Goal: Task Accomplishment & Management: Manage account settings

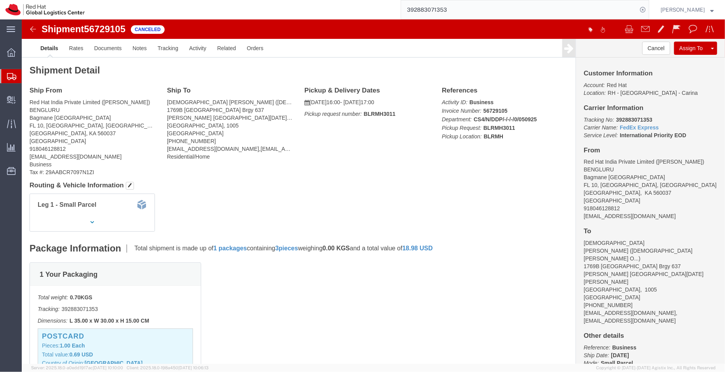
scroll to position [149, 0]
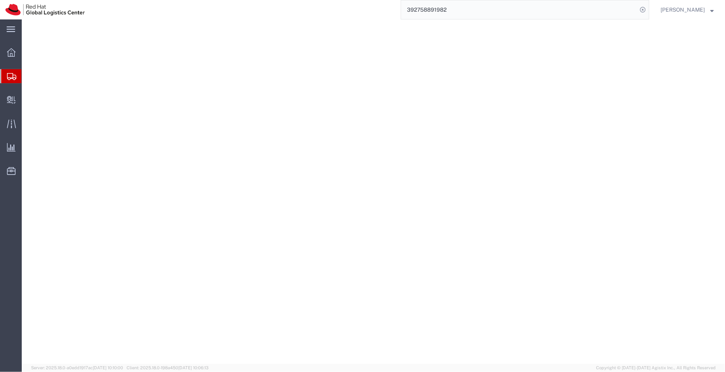
select select "38432"
select select
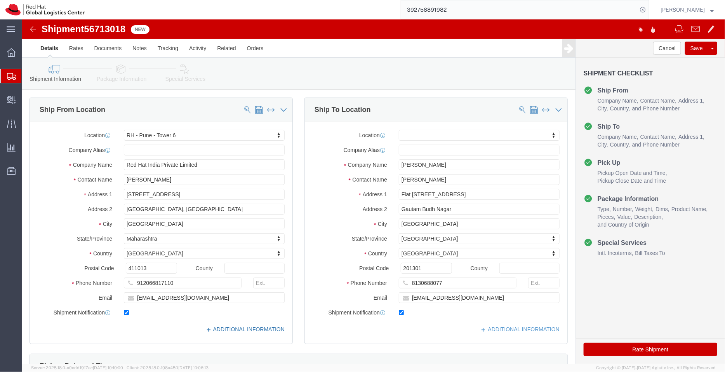
click link "ADDITIONAL INFORMATION"
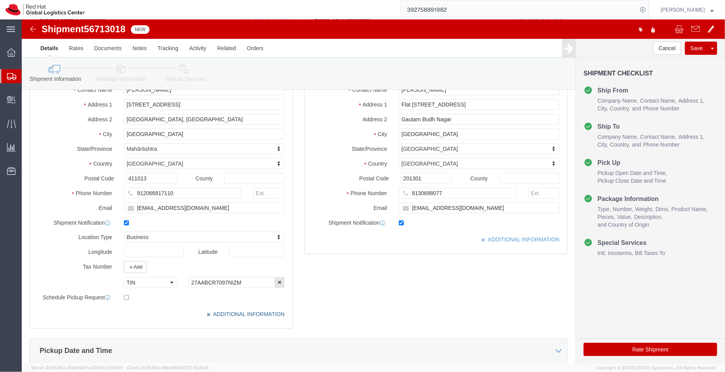
scroll to position [2, 0]
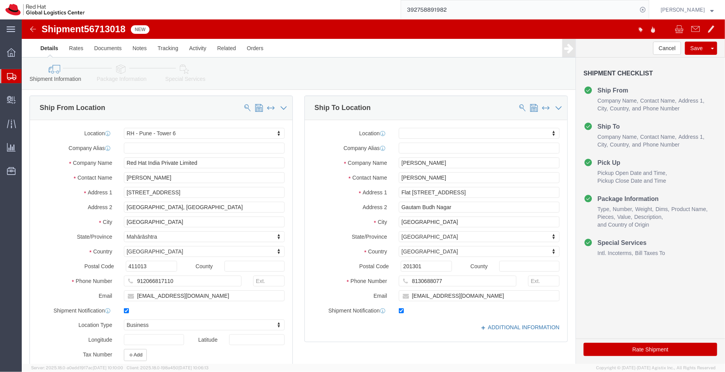
click link "ADDITIONAL INFORMATION"
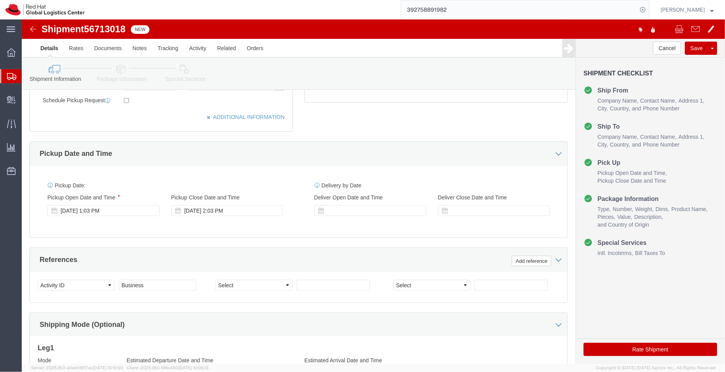
scroll to position [290, 0]
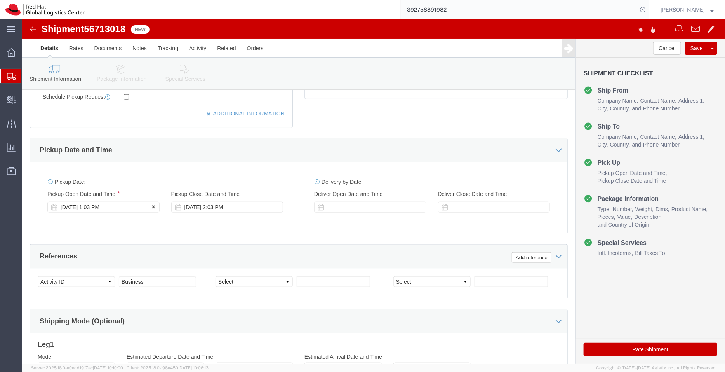
click div "[DATE] 1:03 PM"
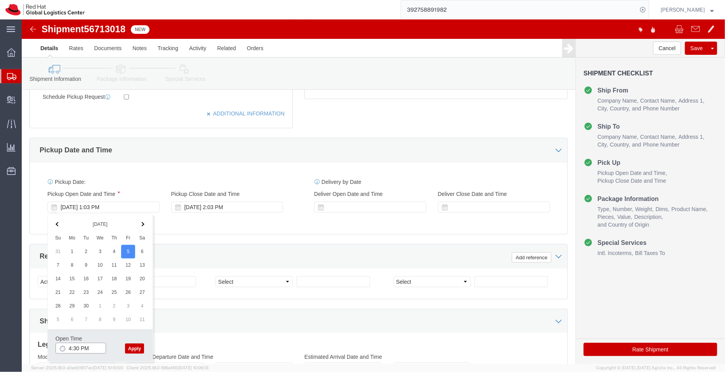
type input "4:30 PM"
click button "Apply"
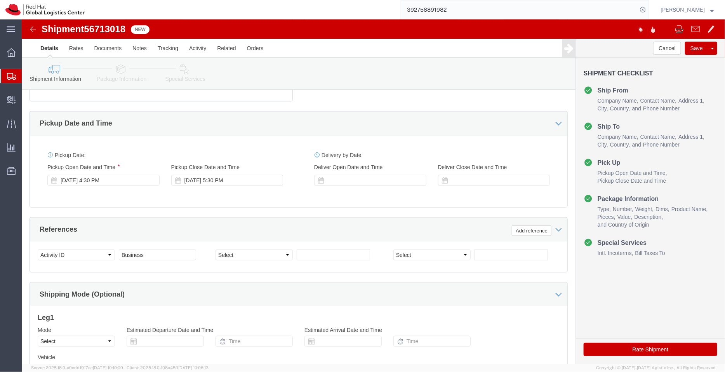
scroll to position [397, 0]
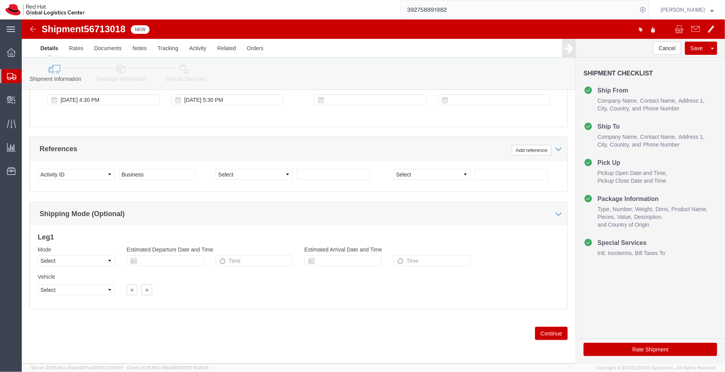
click icon
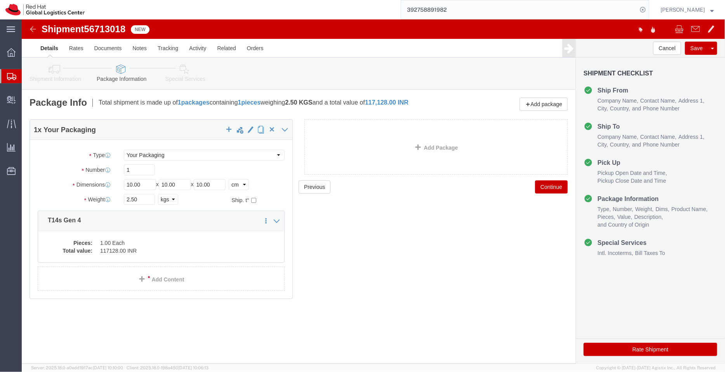
click icon
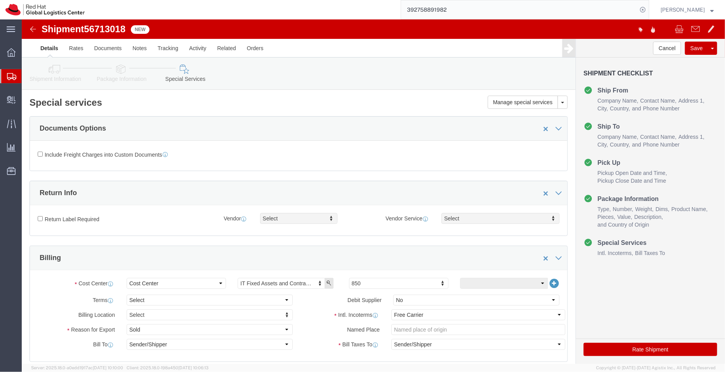
click icon
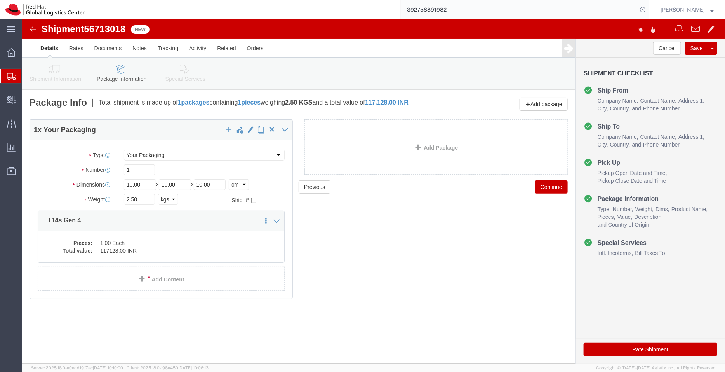
click icon
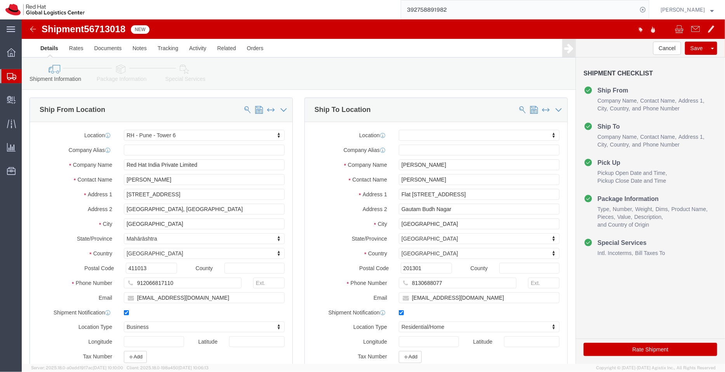
click icon
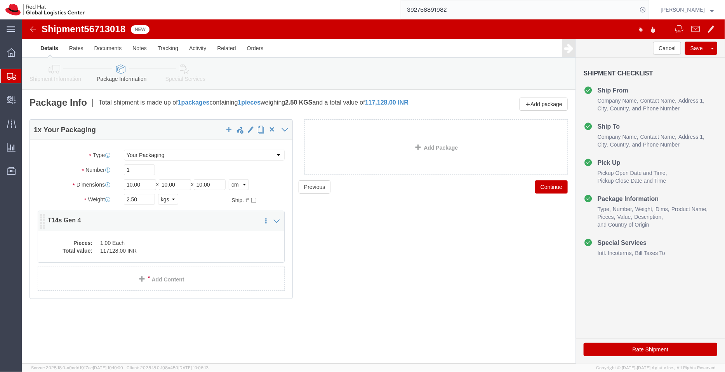
click dd "117128.00 INR"
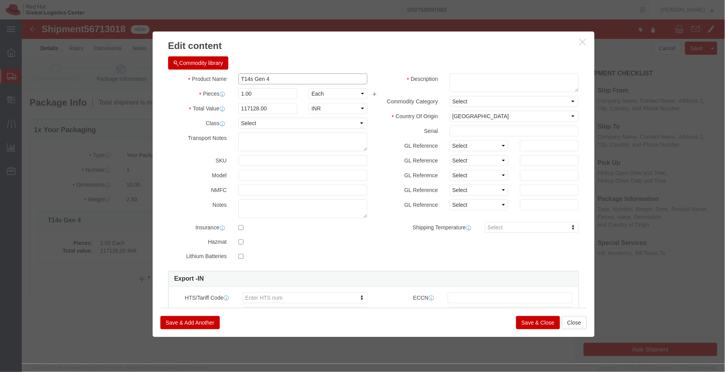
drag, startPoint x: 238, startPoint y: 63, endPoint x: 210, endPoint y: 64, distance: 28.0
click div "T14s Gen 4"
paste input "392646262115"
drag, startPoint x: 269, startPoint y: 60, endPoint x: 186, endPoint y: 64, distance: 83.6
click div "Product Name 392646262115"
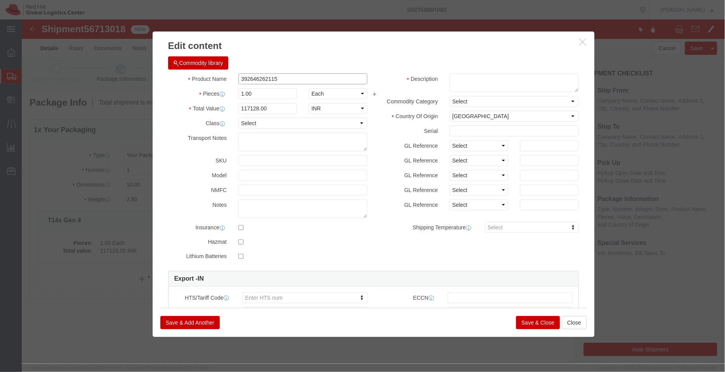
paste input "P1 Gen 4"
click input "P1 Gen 4"
type input "Laptop - P1 Gen 4"
click textarea
type textarea "Hardware (Internal transfer to associate)"
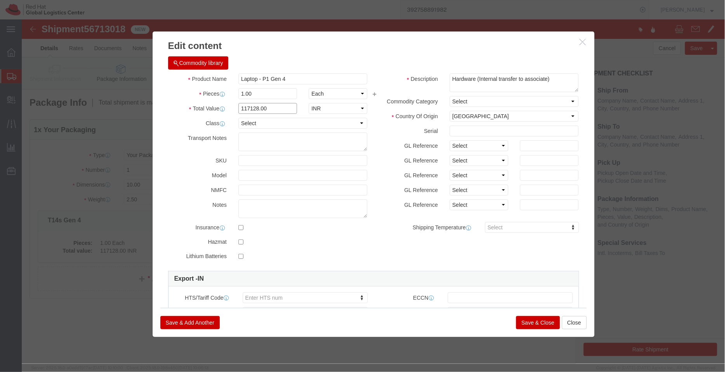
drag, startPoint x: 242, startPoint y: 90, endPoint x: 198, endPoint y: 94, distance: 44.0
click div "Total Value 117128.00 Select ADP AED AFN ALL AMD AOA ARS ATS AUD AWG AZN BAM BB…"
type input "42300"
click button "Save & Close"
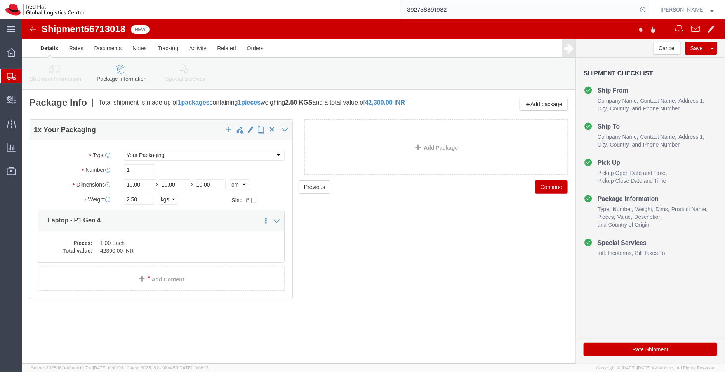
click link "Shipment Information"
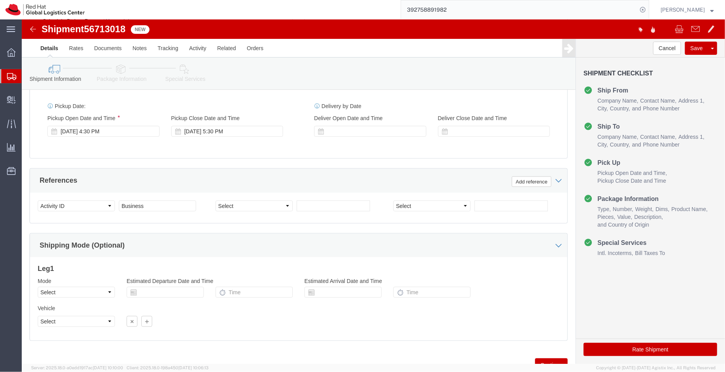
scroll to position [397, 0]
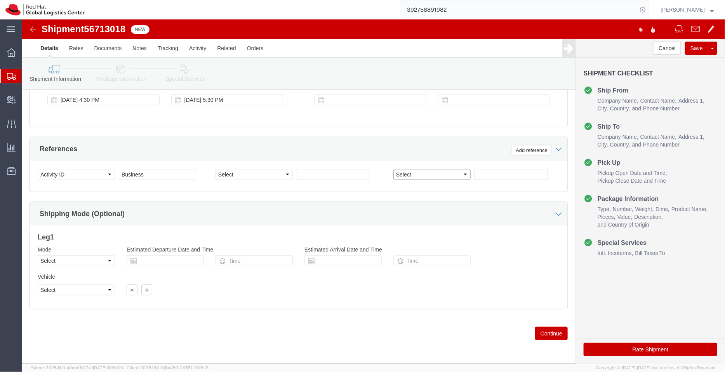
click select "Select Account Type Activity ID Airline Appointment Number ASN Batch Request # …"
select select "SERLNUM"
click select "Select Account Type Activity ID Airline Appointment Number ASN Batch Request # …"
click input "text"
type input "PW02EMNH"
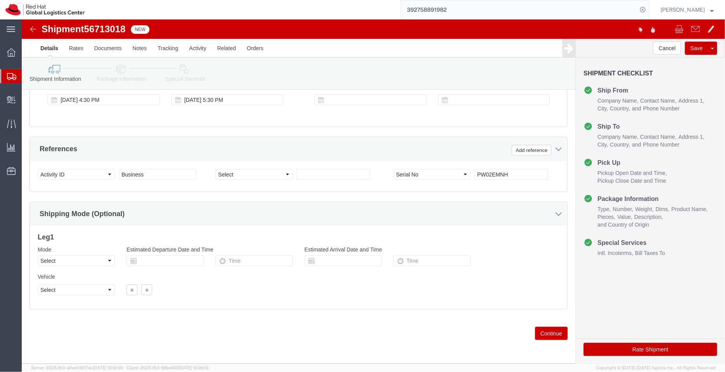
click div "Mode Select Air Less than Truckload Multi-Leg Ocean Freight Rail Small Parcel T…"
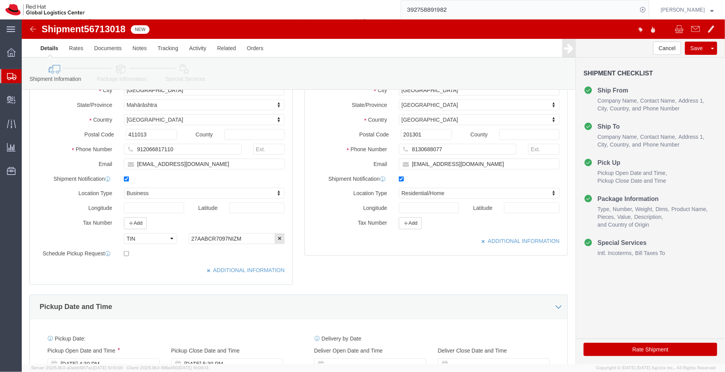
scroll to position [308, 0]
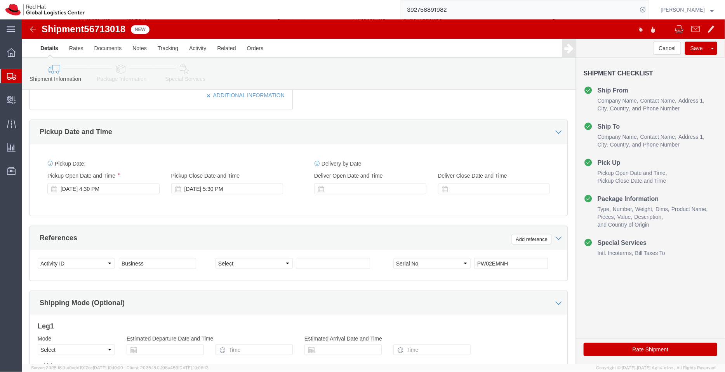
click icon
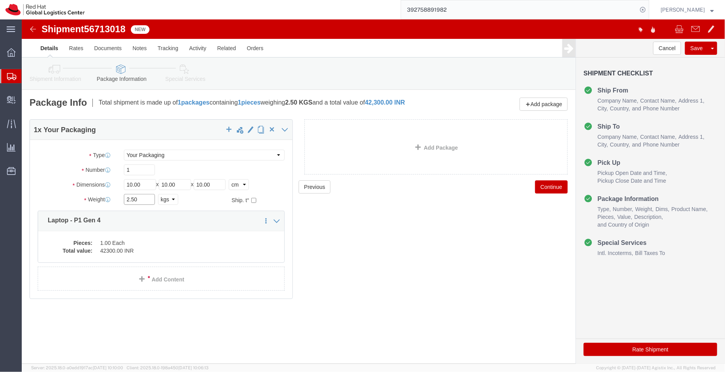
drag, startPoint x: 118, startPoint y: 180, endPoint x: 64, endPoint y: 174, distance: 54.2
click div "Weight 2.50 Select kgs lbs Ship. t°"
type input "4"
click div "Previous Continue"
click input "10.00"
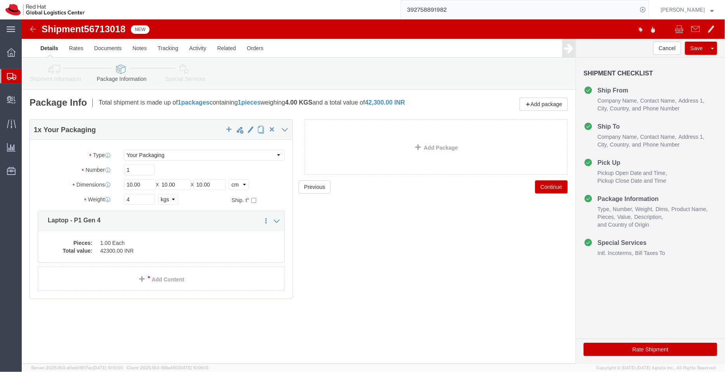
click icon
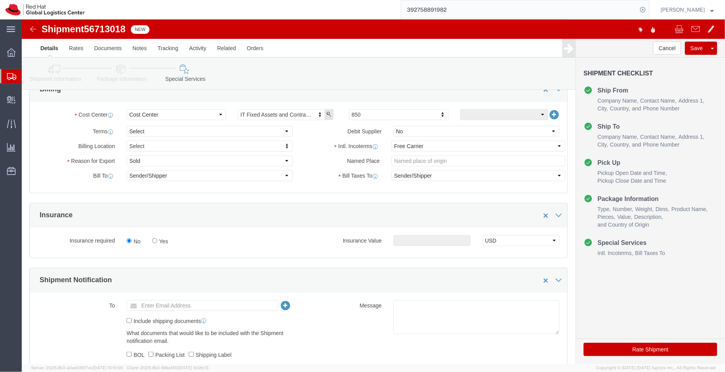
scroll to position [74, 0]
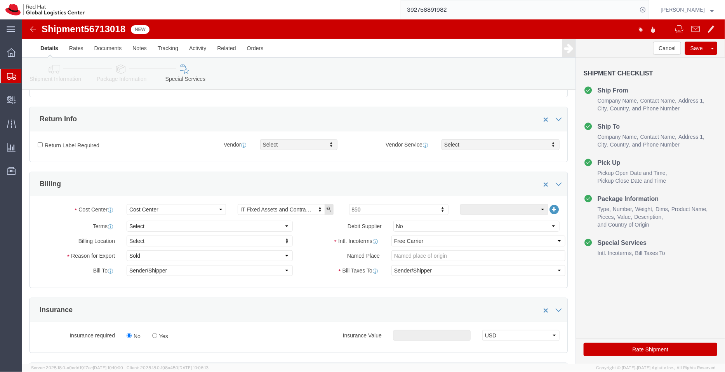
click div "Shipment Information Package Information Special Services"
click icon
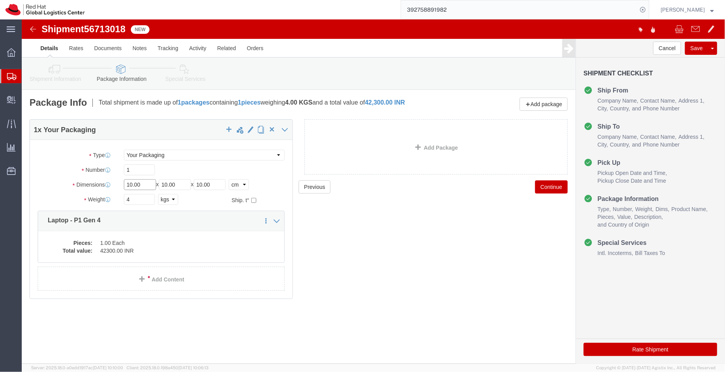
drag, startPoint x: 124, startPoint y: 162, endPoint x: 79, endPoint y: 159, distance: 44.4
click div "Dimensions Length 10.00 x Width 10.00 x Height 10.00 Select cm ft in"
type input "56"
drag, startPoint x: 112, startPoint y: 165, endPoint x: 96, endPoint y: 165, distance: 16.3
click div "Dimensions Length 56 x Width 10.00 x Height 10.00 Select cm ft in"
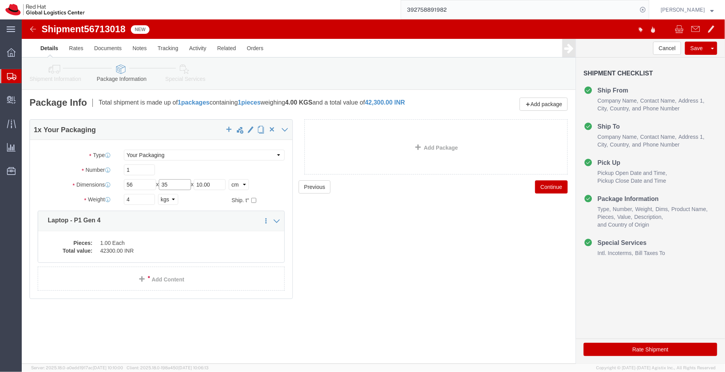
type input "35"
drag, startPoint x: 202, startPoint y: 162, endPoint x: 150, endPoint y: 164, distance: 51.3
click div "Length 56 x Width 35 x Height 10.00 Select cm ft in"
type input "8"
click icon
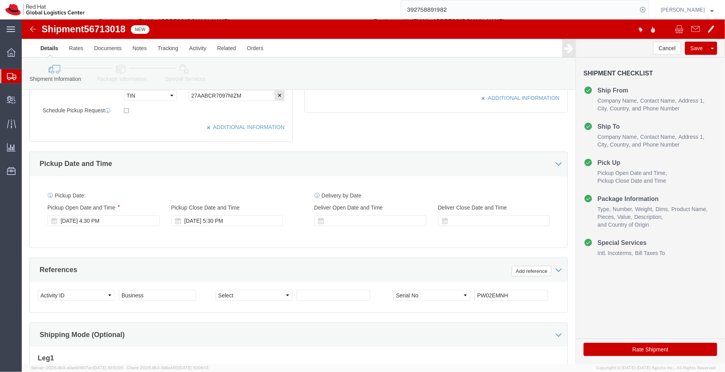
scroll to position [311, 0]
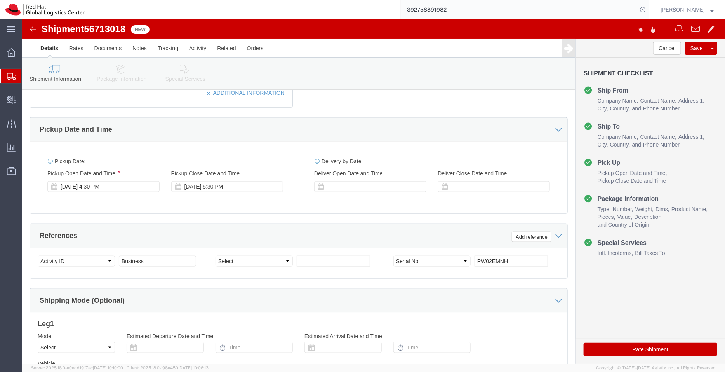
click link "Package Information"
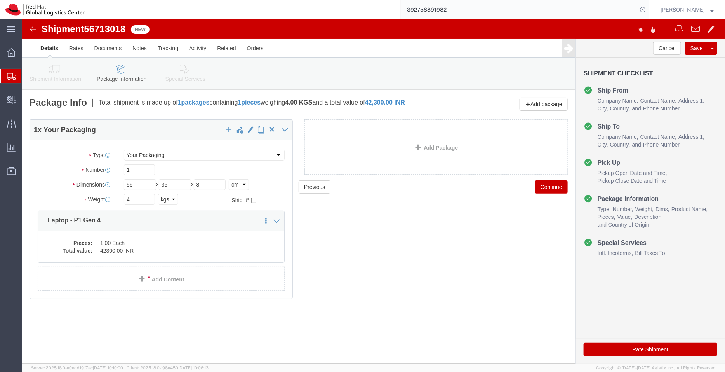
click link "Special Services"
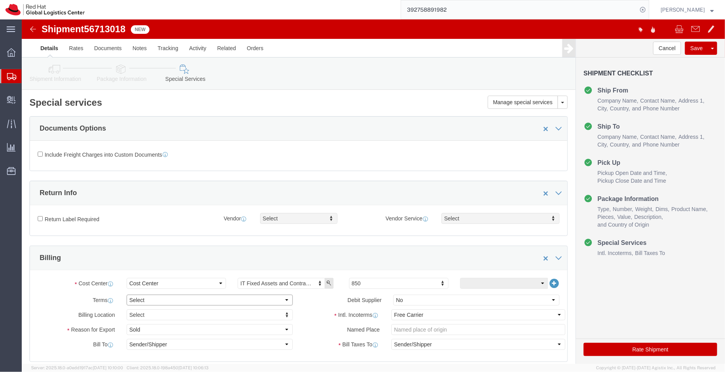
click select "Select Free of Charge Free of Cost NET 30 NET 45 NET 60 See Comment"
select select "FREE_OF_COST"
click select "Select Free of Charge Free of Cost NET 30 NET 45 NET 60 See Comment"
click select "Select Gift Personal Effects Repair/Warranty Return Sample Sold Temporary/Not S…"
select select "TEMPORARY"
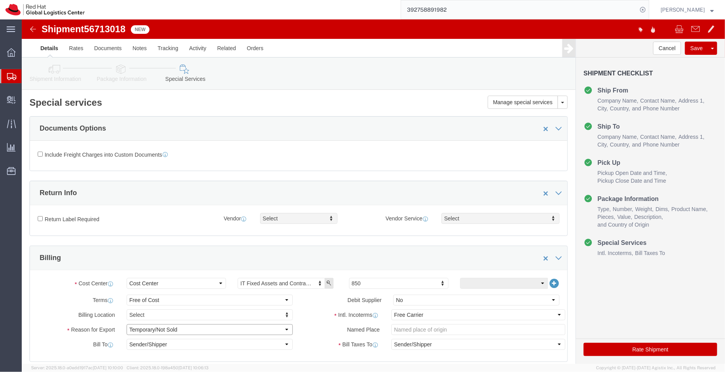
click select "Select Gift Personal Effects Repair/Warranty Return Sample Sold Temporary/Not S…"
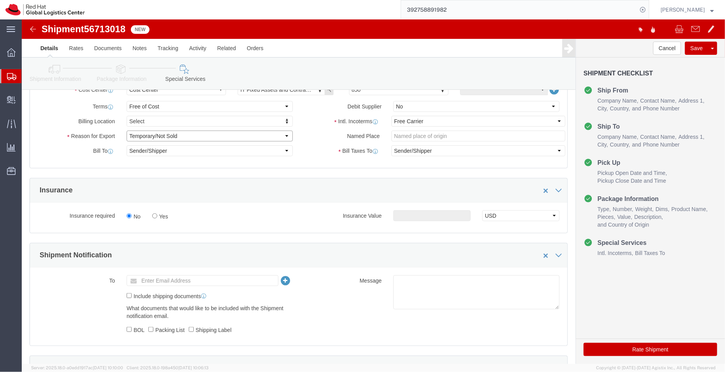
scroll to position [199, 0]
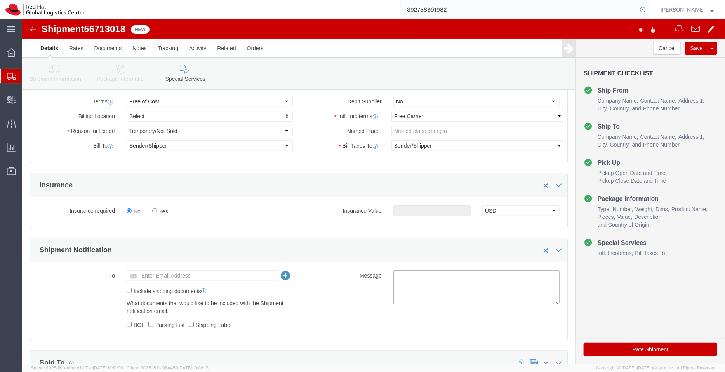
click textarea
type textarea "Laptop"
click input "text"
type input "[EMAIL_ADDRESS][DOMAIN_NAME]"
click button "Rate Shipment"
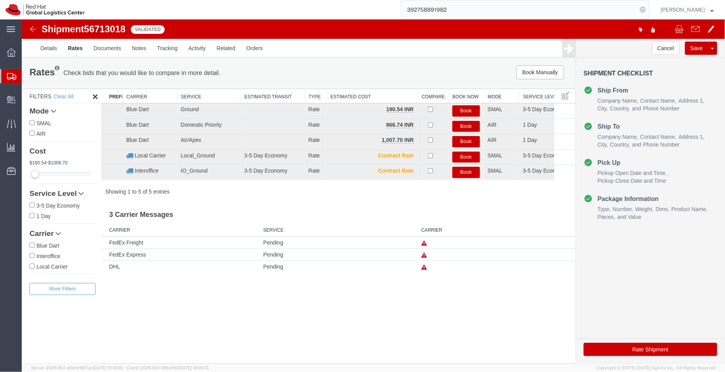
scroll to position [0, 0]
click at [470, 112] on button "Book" at bounding box center [466, 110] width 28 height 11
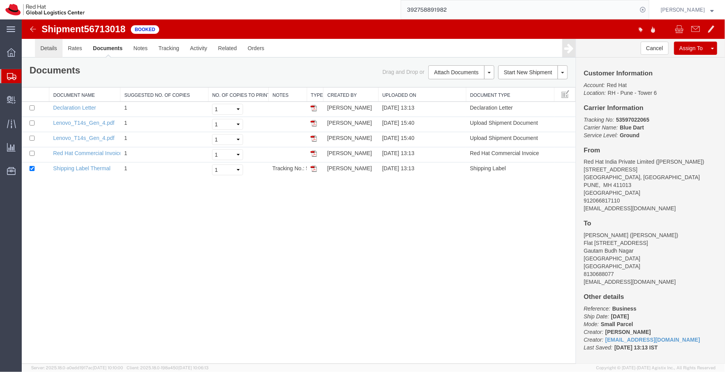
click at [46, 45] on link "Details" at bounding box center [49, 47] width 28 height 19
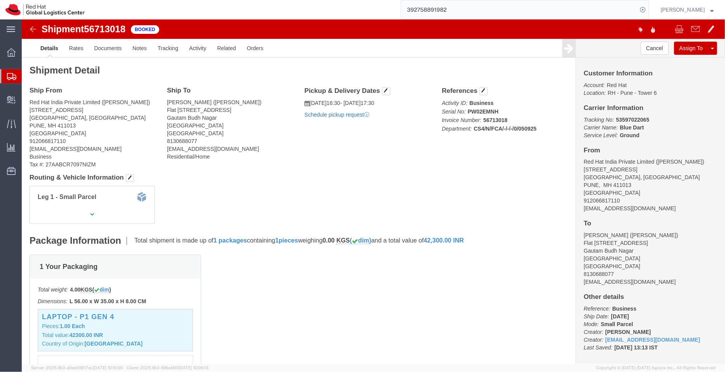
click link "Schedule pickup request"
click link "Documents"
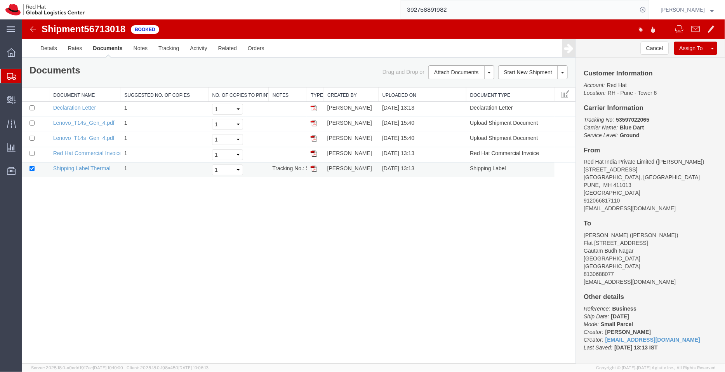
click at [314, 166] on img at bounding box center [313, 168] width 6 height 6
click at [0, 0] on span "Shipment Manager" at bounding box center [0, 0] width 0 height 0
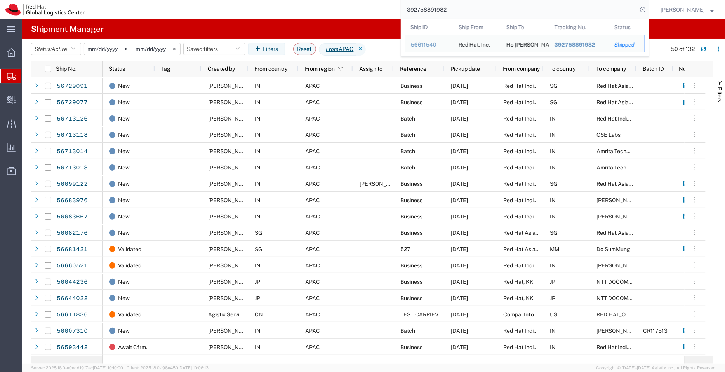
paste input "53597022065"
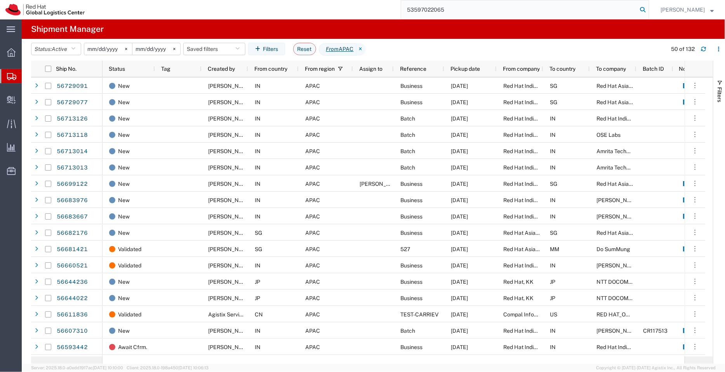
click at [641, 9] on icon at bounding box center [643, 9] width 11 height 11
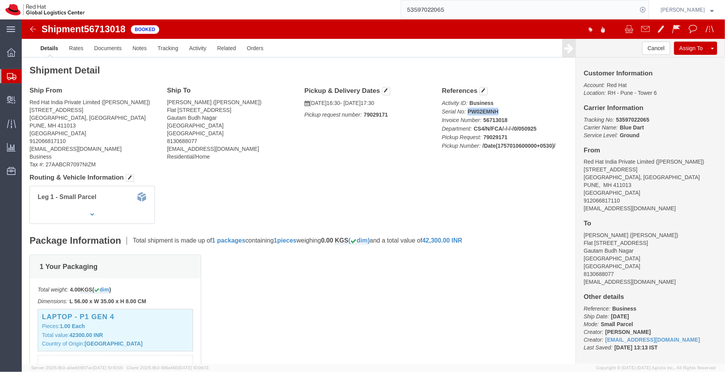
drag, startPoint x: 477, startPoint y: 92, endPoint x: 474, endPoint y: 89, distance: 4.1
click p "Activity ID: Business Serial No: PW02EMNH Invoice Number: 56713018 Department: …"
click at [0, 0] on span "Shipment Manager" at bounding box center [0, 0] width 0 height 0
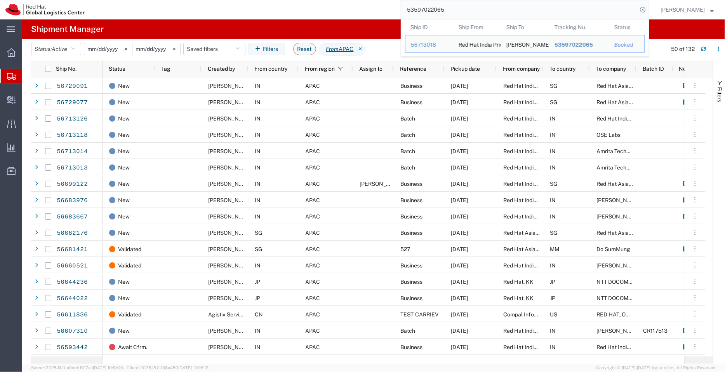
drag, startPoint x: 451, startPoint y: 12, endPoint x: 385, endPoint y: 14, distance: 66.5
click at [385, 14] on div "53597022065 Ship ID Ship From Ship To Tracking Nu. Status Ship ID 56713018 Ship…" at bounding box center [369, 9] width 559 height 19
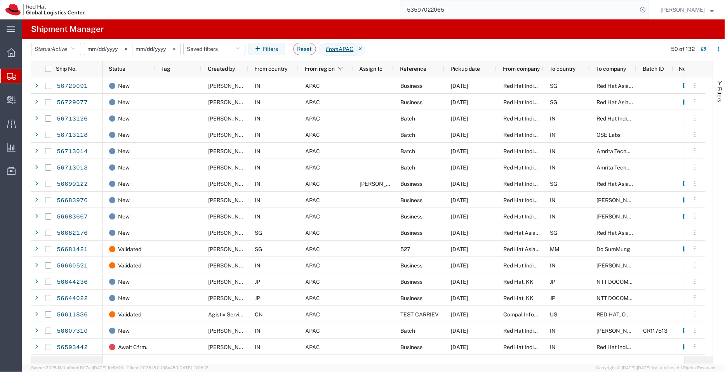
paste input "6729091"
type input "56729091"
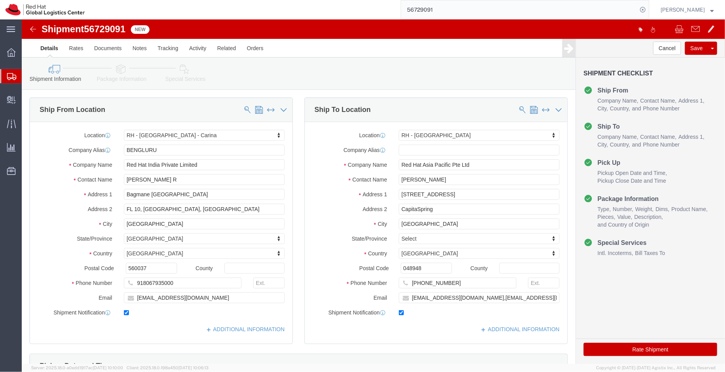
select select "37925"
select select "51051"
click link "ADDITIONAL INFORMATION"
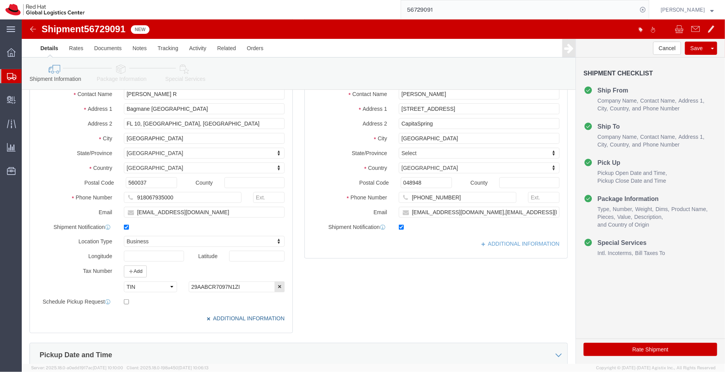
scroll to position [88, 0]
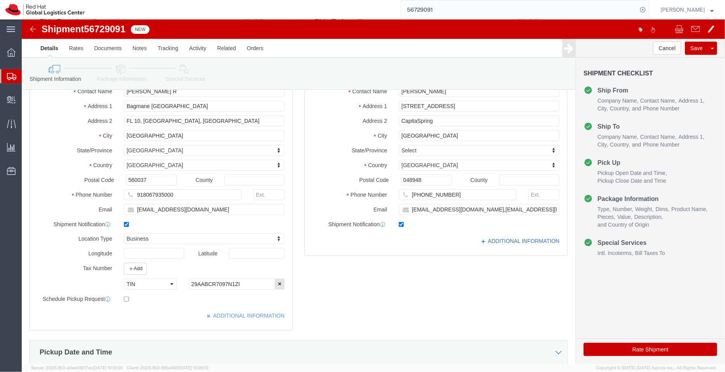
click link "ADDITIONAL INFORMATION"
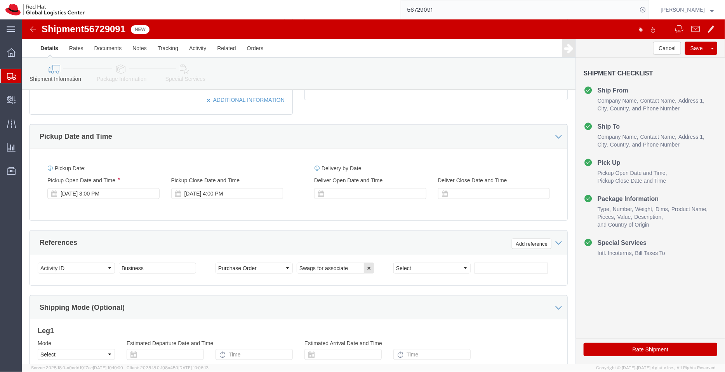
scroll to position [397, 0]
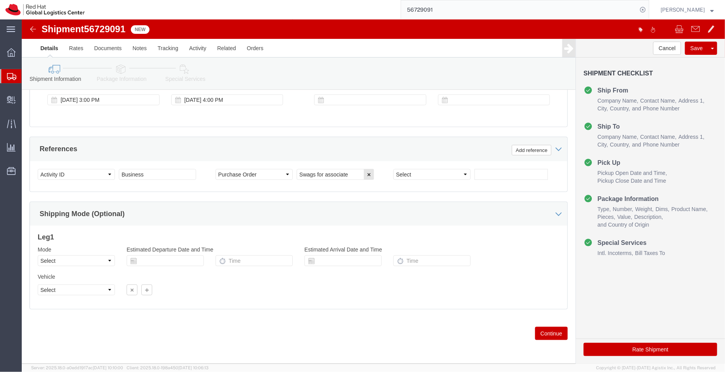
click icon
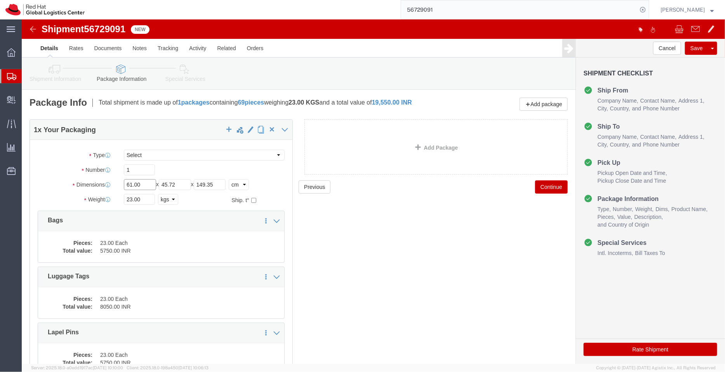
drag, startPoint x: 120, startPoint y: 167, endPoint x: 81, endPoint y: 169, distance: 38.9
click div "Dimensions Length 61.00 x Width 45.72 x Height 149.35 Select cm ft in"
type input "56"
drag, startPoint x: 158, startPoint y: 169, endPoint x: 89, endPoint y: 166, distance: 69.2
click div "Dimensions Length 56 x Width 45.72 x Height 149.35 Select cm ft in"
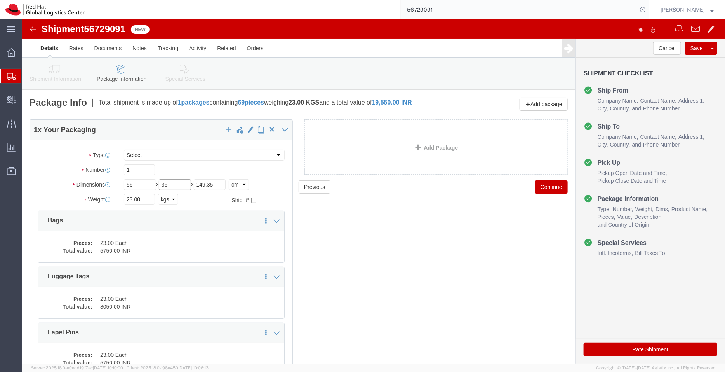
type input "36"
drag, startPoint x: 198, startPoint y: 172, endPoint x: 136, endPoint y: 172, distance: 61.4
click div "Length 56 x Width 36 x Height 149.35 Select cm ft in"
type input "21"
drag, startPoint x: 123, startPoint y: 183, endPoint x: 77, endPoint y: 190, distance: 46.3
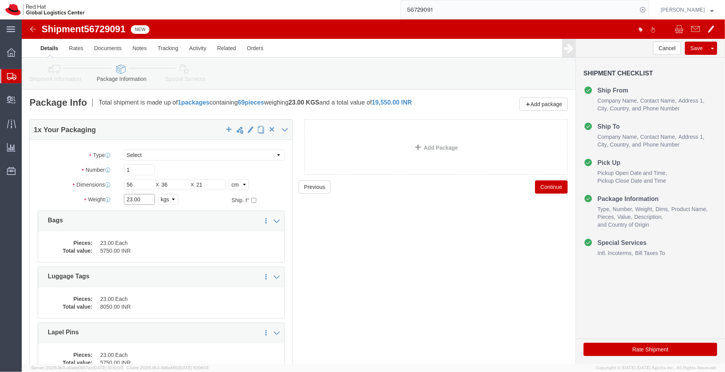
click div "Weight 23.00 Select kgs lbs Ship. t°"
type input "6"
click div "Previous Continue"
click dd "23.00 Each"
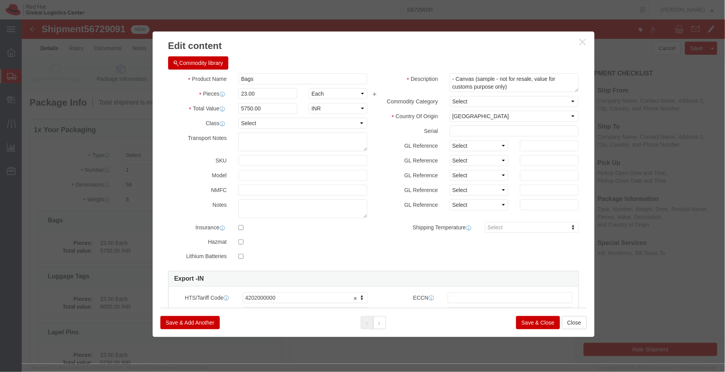
click button "Save & Close"
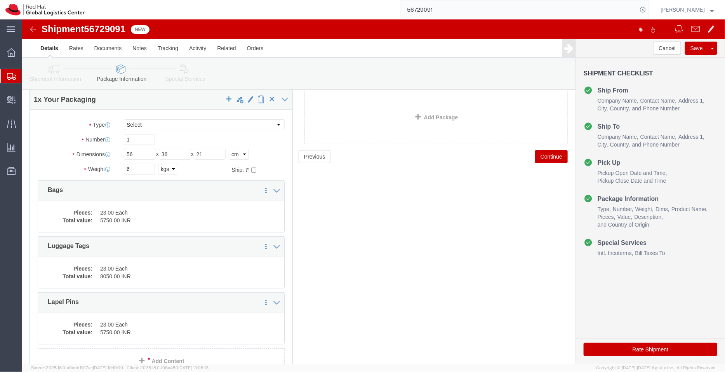
scroll to position [39, 0]
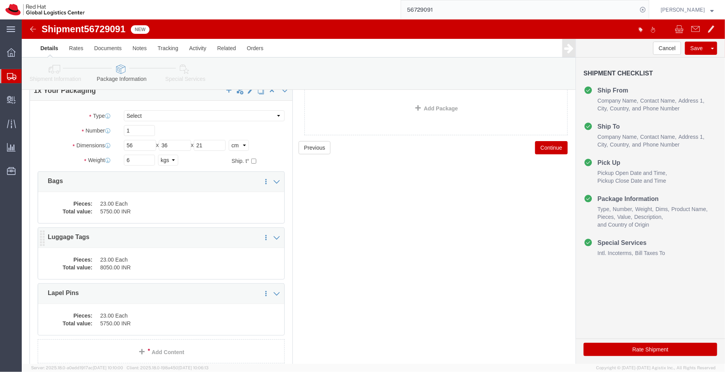
click div "Pieces: 23.00 Each Total value: 8050.00 INR"
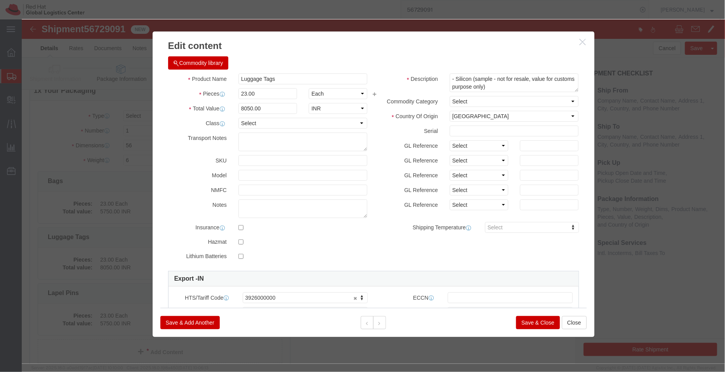
click button "Save & Close"
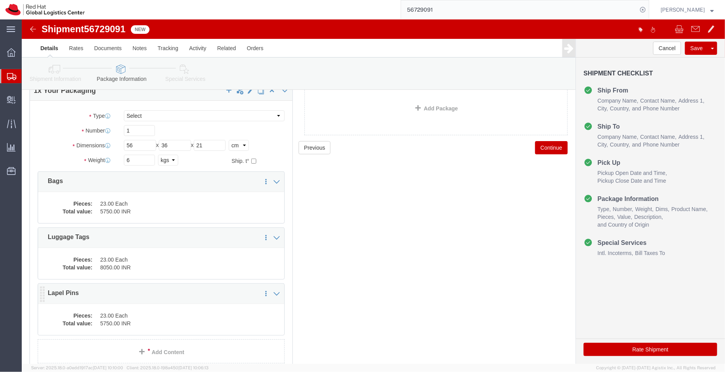
click dd "5750.00 INR"
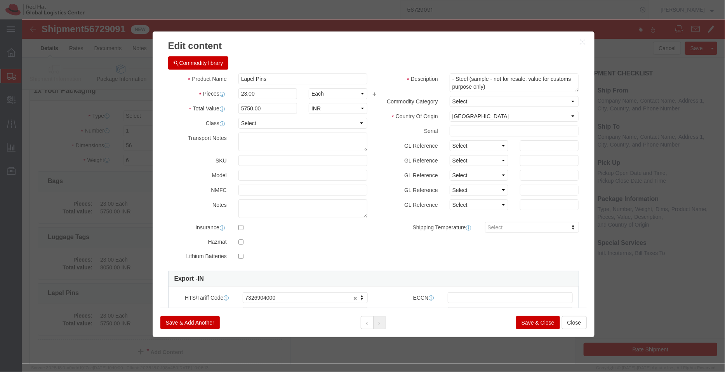
click button "Save & Close"
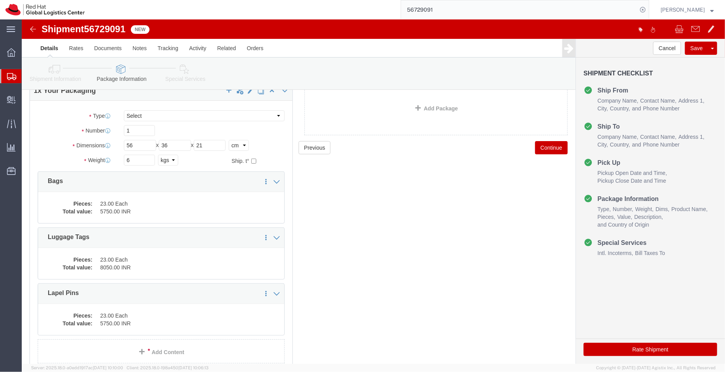
click icon
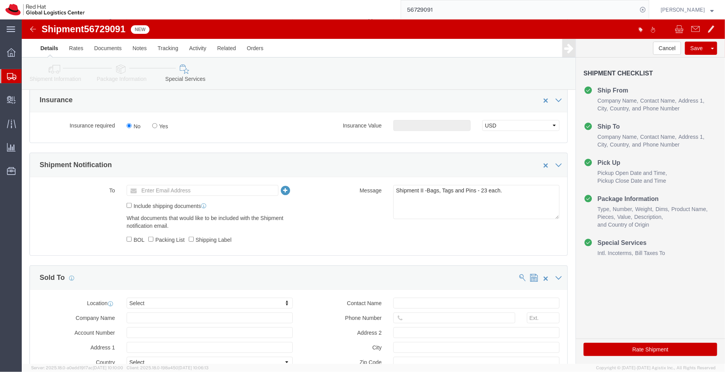
scroll to position [322, 0]
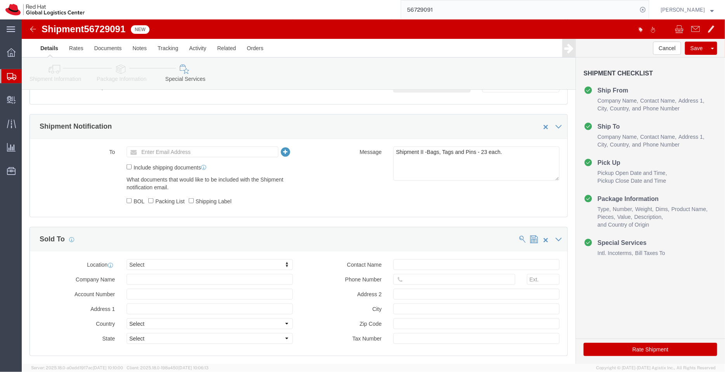
click icon
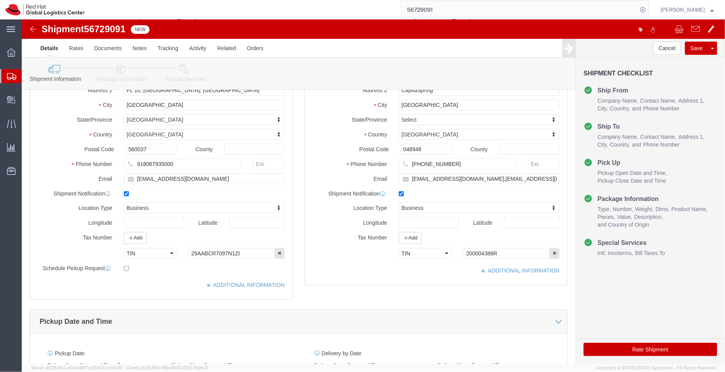
scroll to position [118, 0]
click button "Rate Shipment"
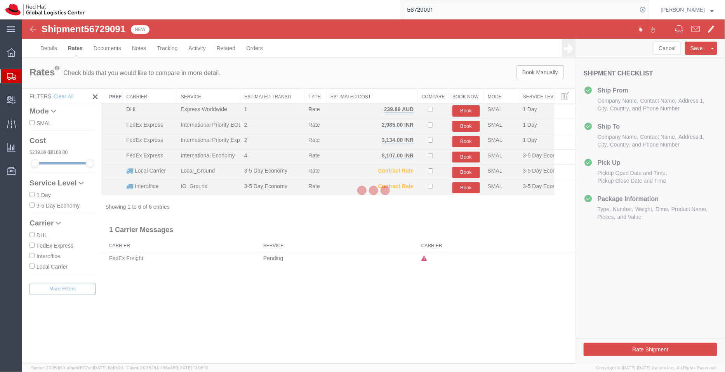
scroll to position [0, 0]
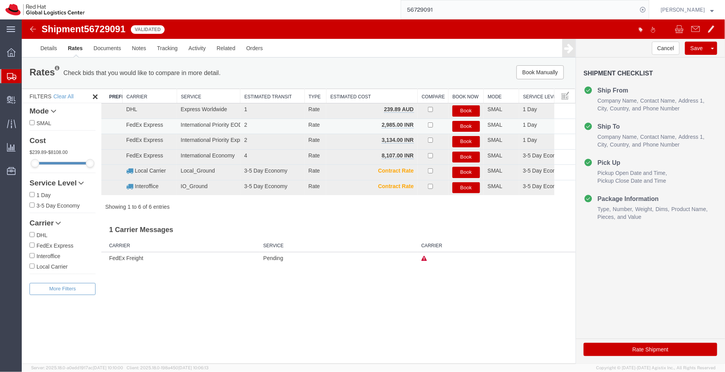
click button "Book"
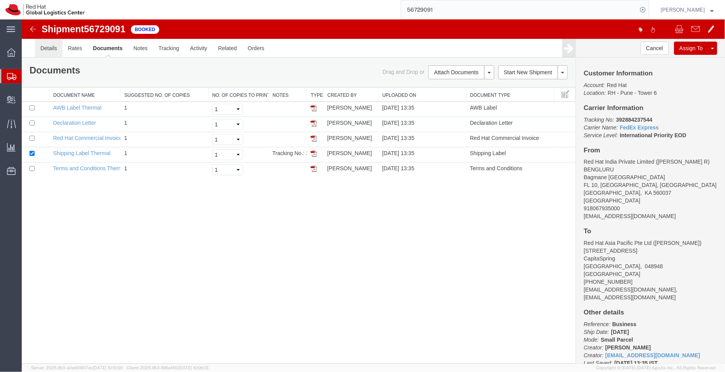
click link "Details"
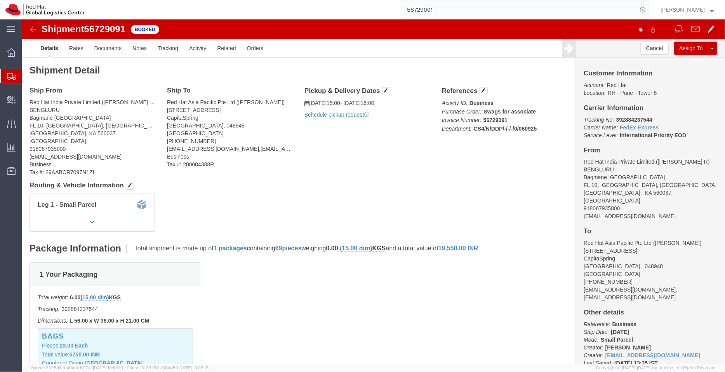
click link "Schedule pickup request"
drag, startPoint x: 666, startPoint y: 117, endPoint x: 559, endPoint y: 98, distance: 109.4
click p "Tracking No: 392884237544 Carrier Name: FedEx Express FedEx Express Service Lev…"
copy p "Tracking No: 392884237544 Carrier Name: FedEx Express FedEx Express Service Lev…"
drag, startPoint x: 374, startPoint y: 94, endPoint x: 287, endPoint y: 80, distance: 88.7
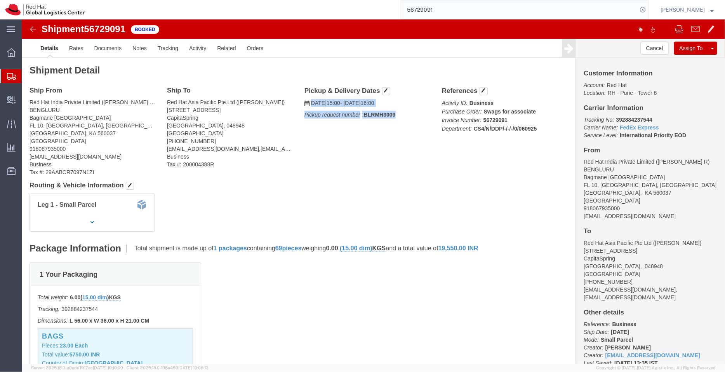
click div "Pickup & Delivery Dates [DATE] 15:00 - [DATE] 16:00 Pickup request number : BLR…"
copy div "[DATE] 15:00 - [DATE] 16:00 Pickup request number : BLRMH3009"
click link "Documents"
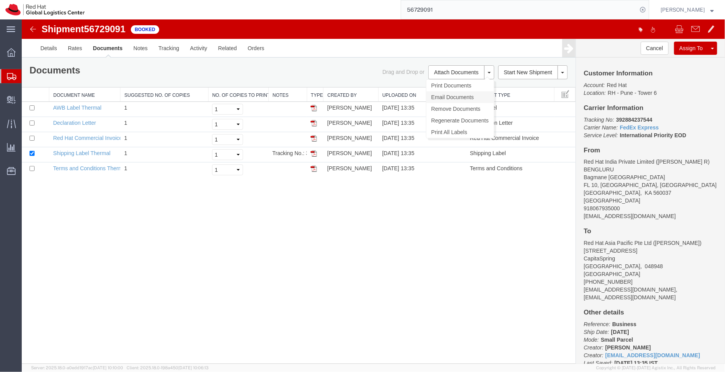
click link "Email Documents"
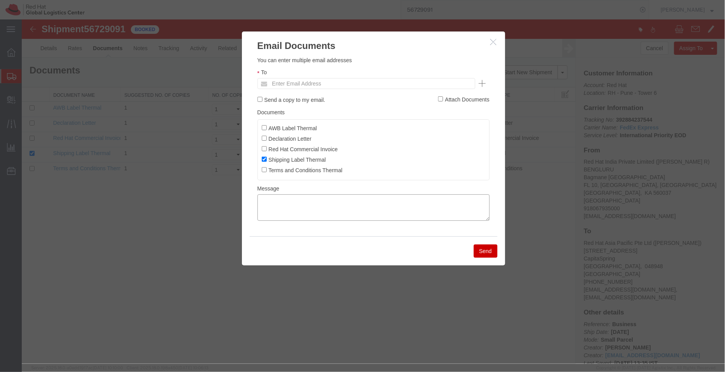
click textarea
paste textarea "[DATE] 15:00 - [DATE] 16:00 Pickup request number: BLRMH3009"
type textarea "[DATE] 15:00 - [DATE] 16:00 Pickup request number: BLRMH3009"
click input "Red Hat Commercial Invoice"
checkbox input "true"
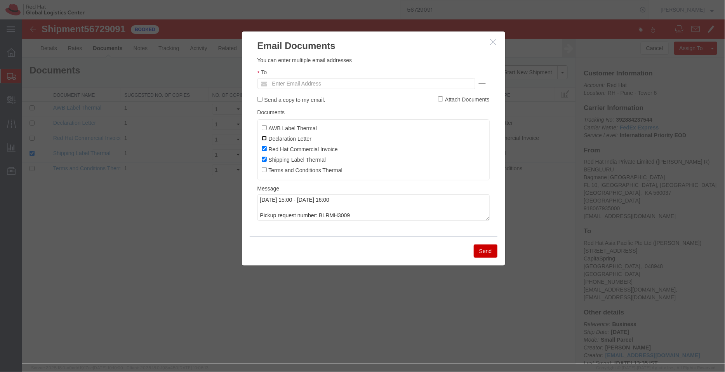
click input "Declaration Letter"
checkbox input "true"
click input "AWB Label Thermal"
checkbox input "true"
click input "text"
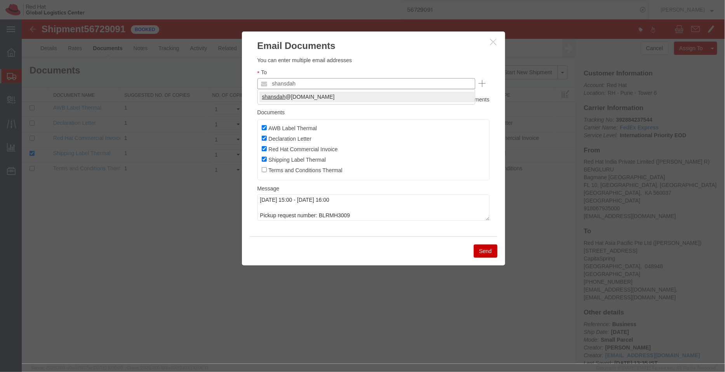
type input "shansdah"
click textarea "[DATE] 15:00 - [DATE] 16:00 Pickup request number: BLRMH3009"
click textarea "[DATE] 15:00 - [DATE] 16:00 FedEx Pickup request number: BLRMH3009"
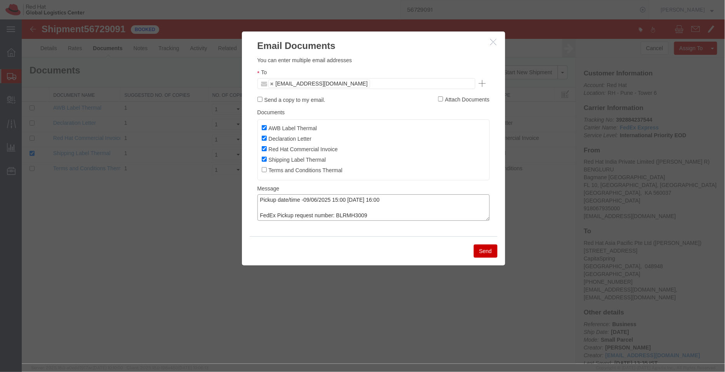
type textarea "Pickup date/time -09/06/2025 15:00 [DATE] 16:00 FedEx Pickup request number: BL…"
click button "Send"
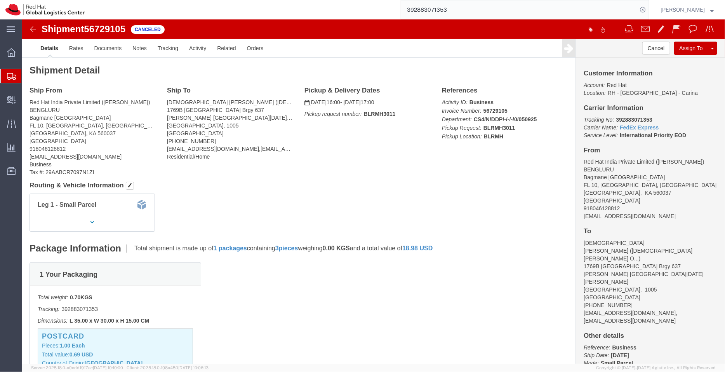
scroll to position [149, 0]
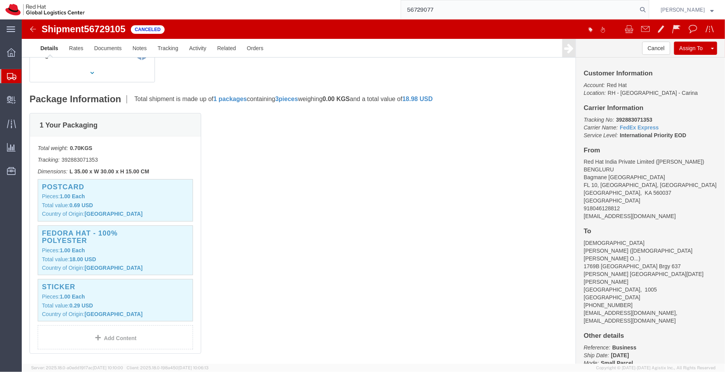
type input "56729077"
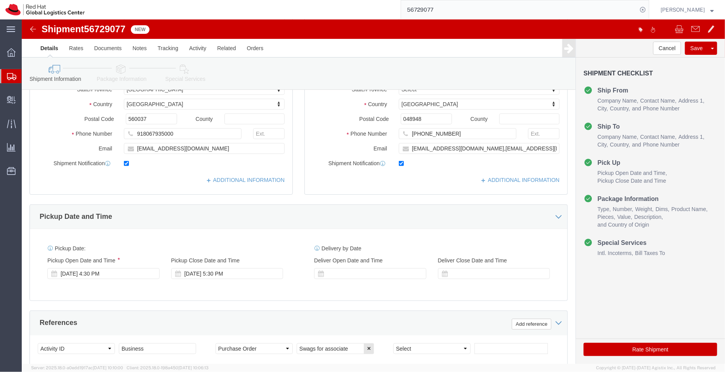
select select "37925"
select select "51051"
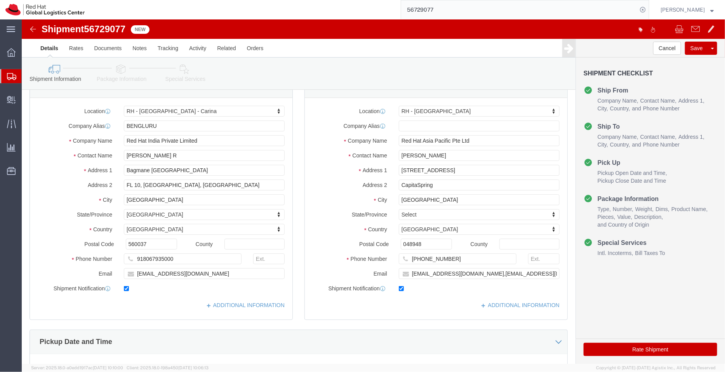
scroll to position [25, 0]
click link "ADDITIONAL INFORMATION"
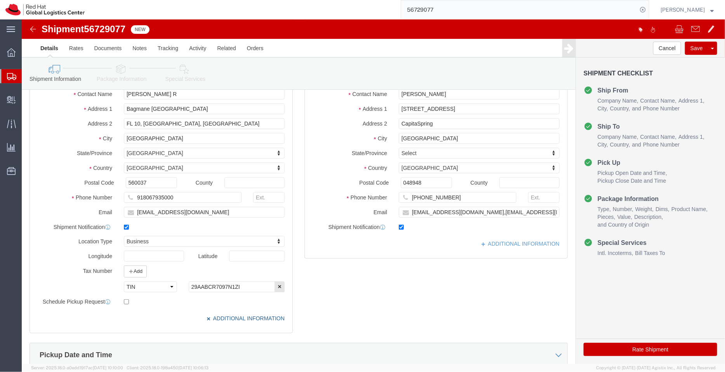
scroll to position [0, 0]
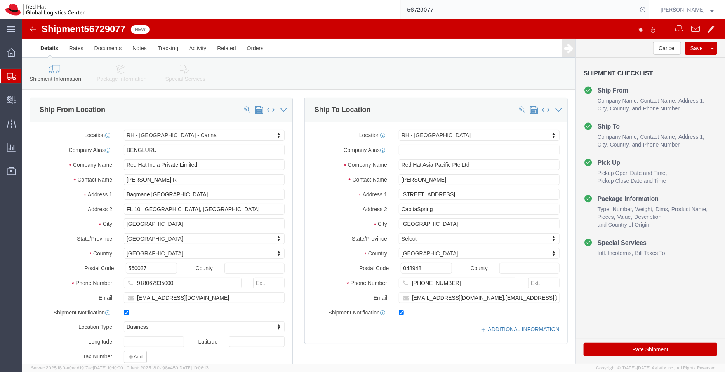
click link "ADDITIONAL INFORMATION"
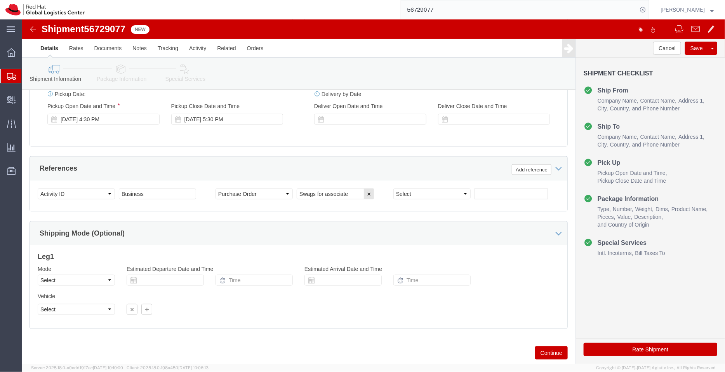
scroll to position [397, 0]
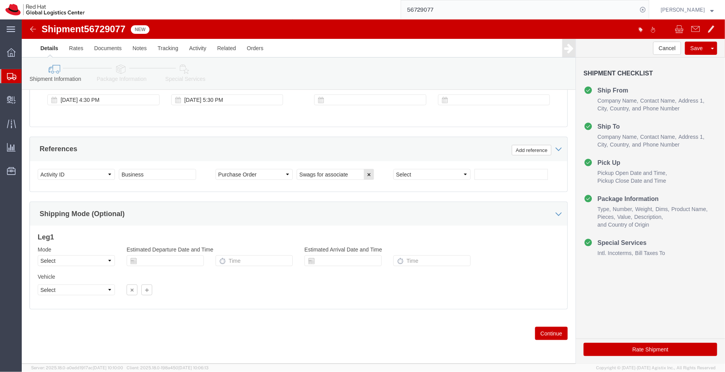
click icon
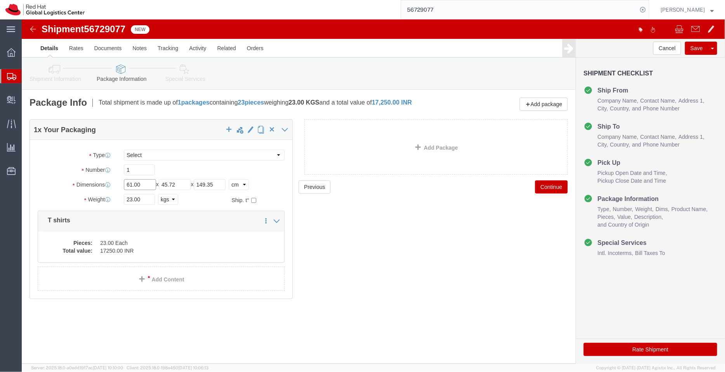
drag, startPoint x: 120, startPoint y: 165, endPoint x: 46, endPoint y: 157, distance: 75.0
click div "Package Type Select Case(s) Crate(s) Envelope Large Box Medium Box PAK Skid(s) …"
type input "56"
drag, startPoint x: 159, startPoint y: 161, endPoint x: 91, endPoint y: 152, distance: 68.6
click div "Package Type Select Case(s) Crate(s) Envelope Large Box Medium Box PAK Skid(s) …"
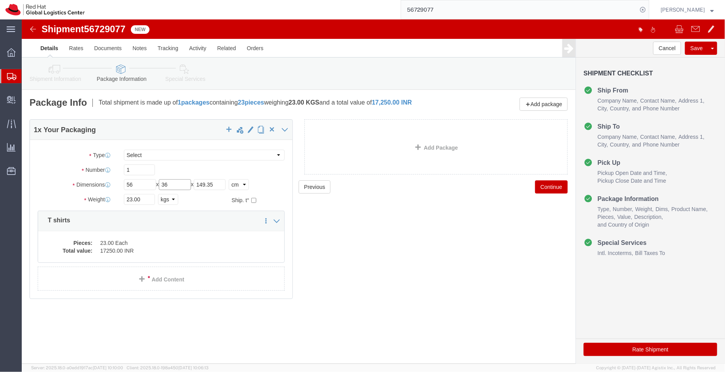
type input "36"
click div "Package Type Select Case(s) Crate(s) Envelope Large Box Medium Box PAK Skid(s) …"
type input "21"
click div "Previous Continue"
drag, startPoint x: 124, startPoint y: 180, endPoint x: 67, endPoint y: 180, distance: 57.1
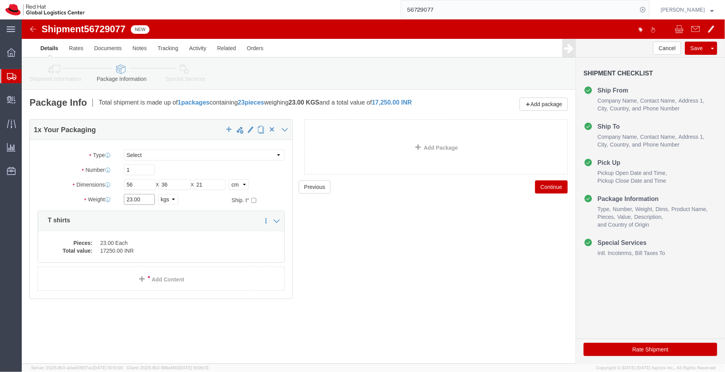
click div "Weight 23.00 Select kgs lbs Ship. t°"
type input "7.3"
click div "Previous Continue"
click link "Special Services"
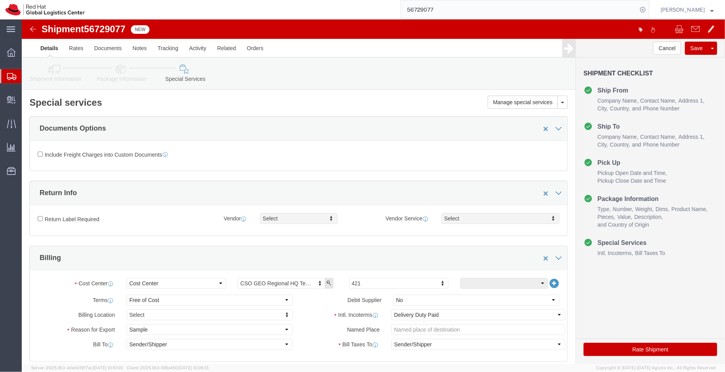
click div "Shipment Information Package Information Special Services"
click link "Package Information"
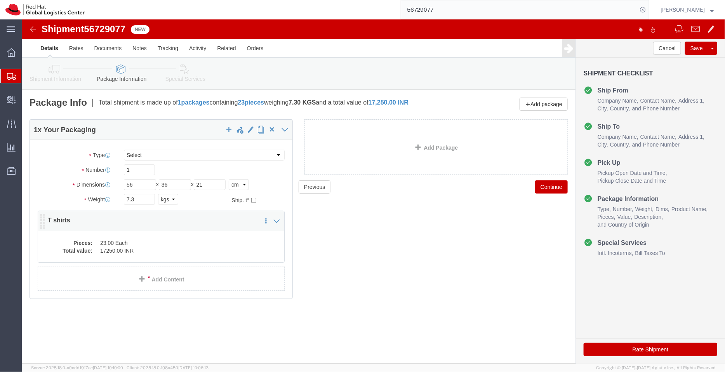
click dd "17250.00 INR"
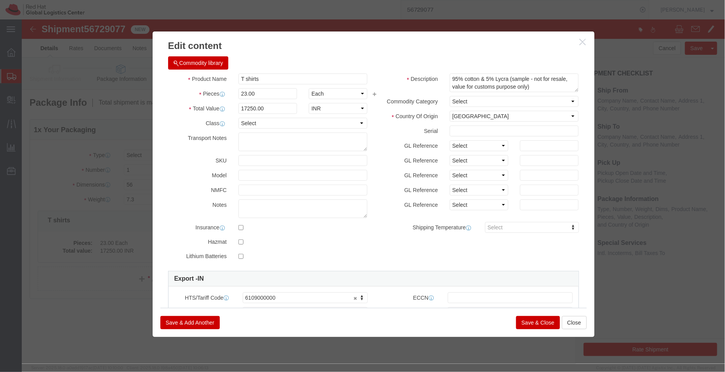
click button "Save & Close"
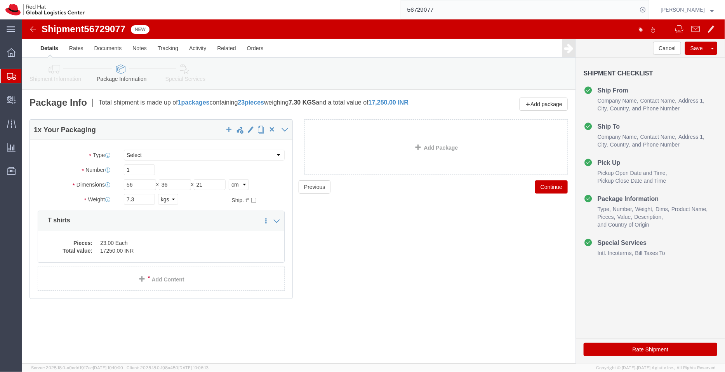
click icon
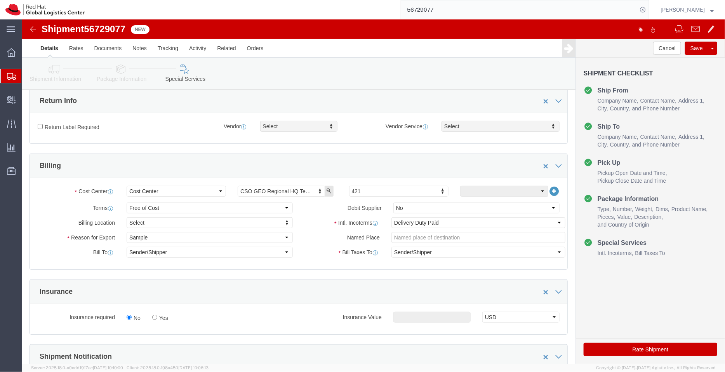
scroll to position [89, 0]
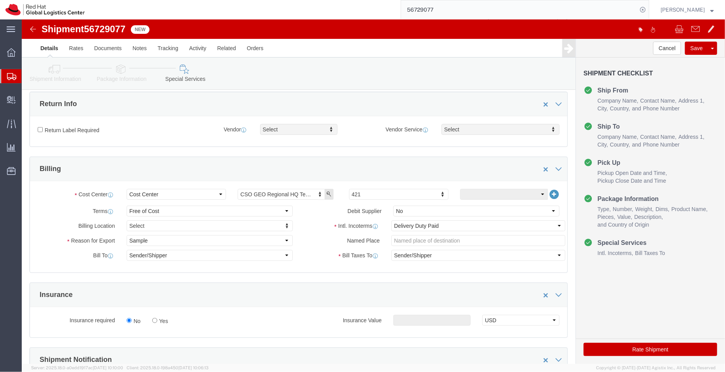
click button "Rate Shipment"
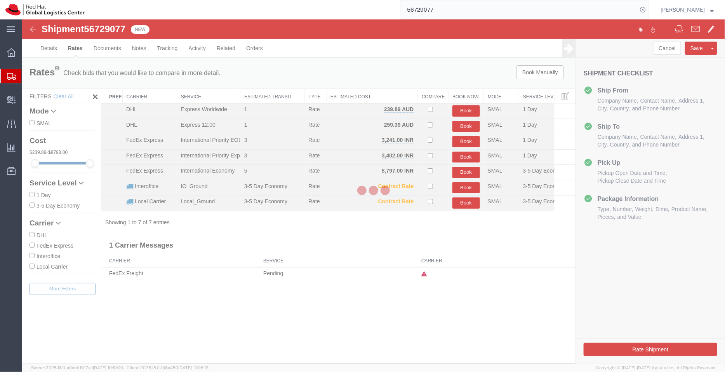
scroll to position [0, 0]
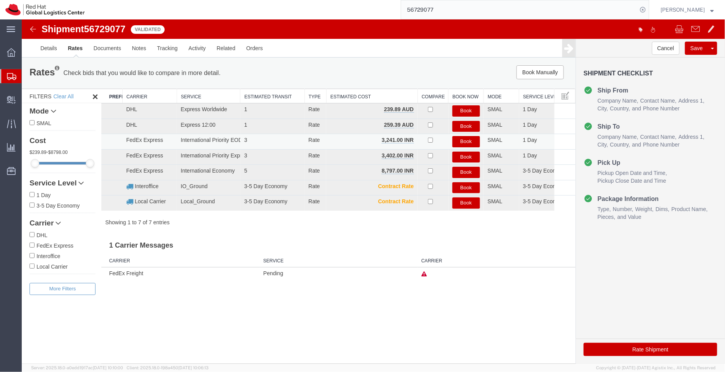
click at [465, 141] on button "Book" at bounding box center [466, 141] width 28 height 11
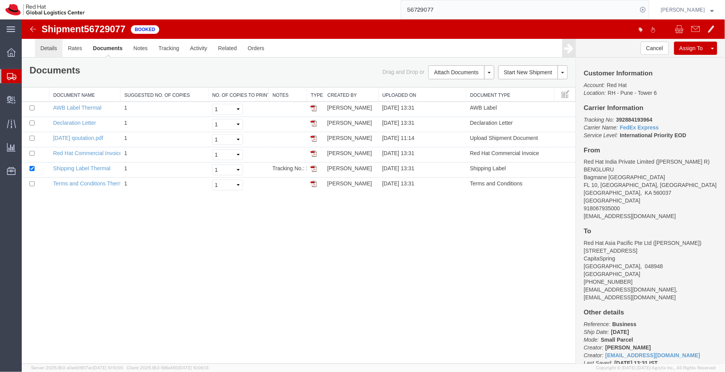
click at [47, 52] on link "Details" at bounding box center [49, 47] width 28 height 19
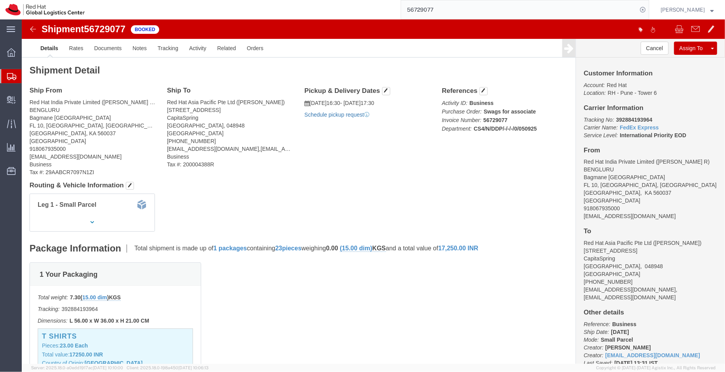
click link "Schedule pickup request"
drag, startPoint x: 373, startPoint y: 94, endPoint x: 287, endPoint y: 83, distance: 87.0
click div "Pickup & Delivery Dates 09/05/2025 16:30 - 09/05/2025 17:30 Pickup request numb…"
copy div "09/05/2025 16:30 - 09/05/2025 17:30 Pickup request number : BLRMH3018"
click link "Documents"
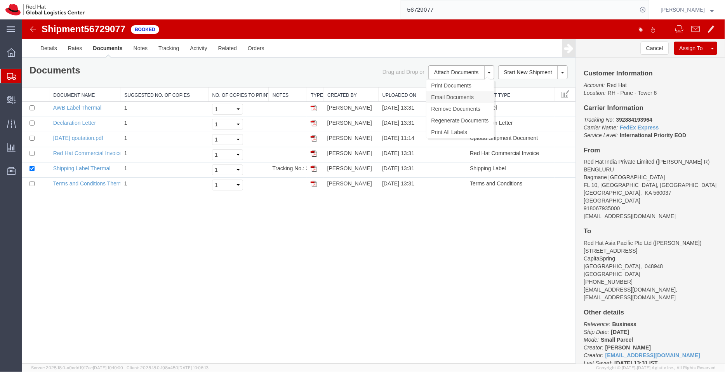
click at [456, 97] on link "Email Documents" at bounding box center [460, 97] width 68 height 12
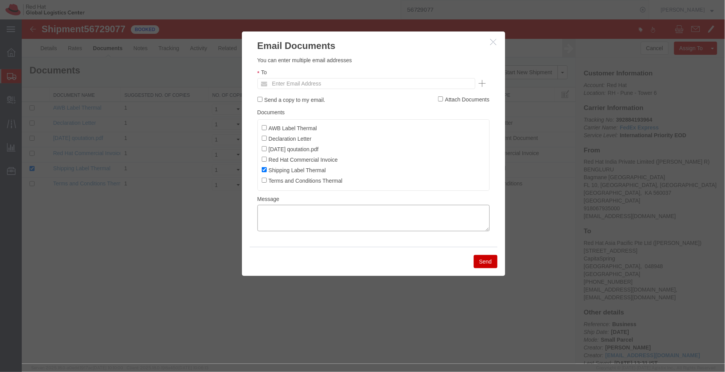
click at [313, 221] on textarea at bounding box center [373, 217] width 232 height 26
paste textarea "09/05/2025 16:30 - 09/05/2025 17:30 Pickup request number: BLRMH3018"
click at [261, 228] on textarea "09/05/2025 16:30 - 09/05/2025 17:30 Pickup request number: BLRMH3018" at bounding box center [373, 217] width 232 height 26
click at [258, 209] on textarea "09/05/2025 16:30 - 09/05/2025 17:30 FedEx Pickup request number: BLRMH3018" at bounding box center [373, 217] width 232 height 26
type textarea "Pickup date/time -09/05/2025 16:30 - 09/05/2025 17:30 FedEx Pickup request numb…"
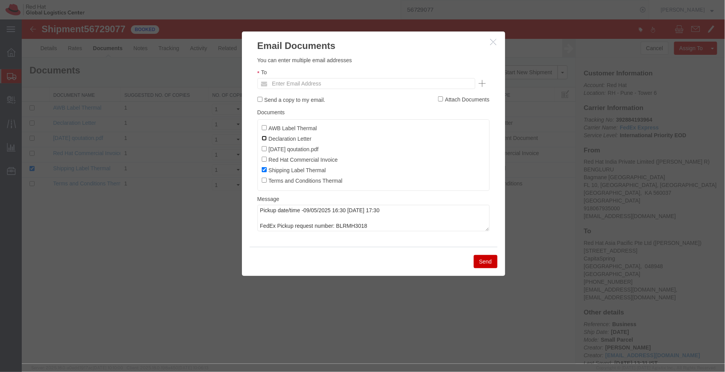
click at [264, 139] on input "Declaration Letter" at bounding box center [263, 137] width 5 height 5
checkbox input "true"
click at [264, 127] on input "AWB Label Thermal" at bounding box center [263, 127] width 5 height 5
checkbox input "true"
click at [264, 160] on input "Red Hat Commercial Invoice" at bounding box center [263, 158] width 5 height 5
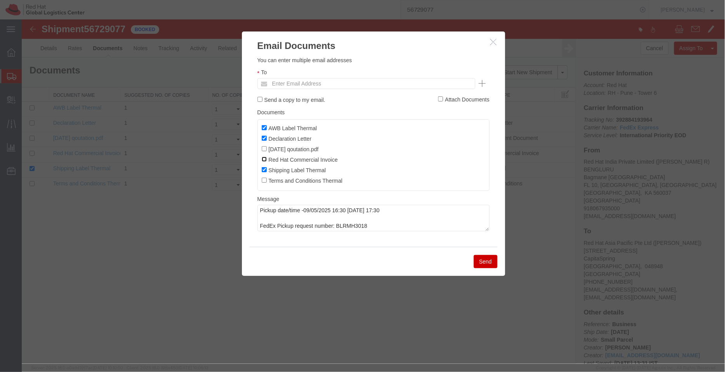
checkbox input "true"
click at [305, 82] on input "text" at bounding box center [313, 83] width 91 height 10
type input "shansdah"
click at [476, 259] on button "Send" at bounding box center [486, 260] width 24 height 13
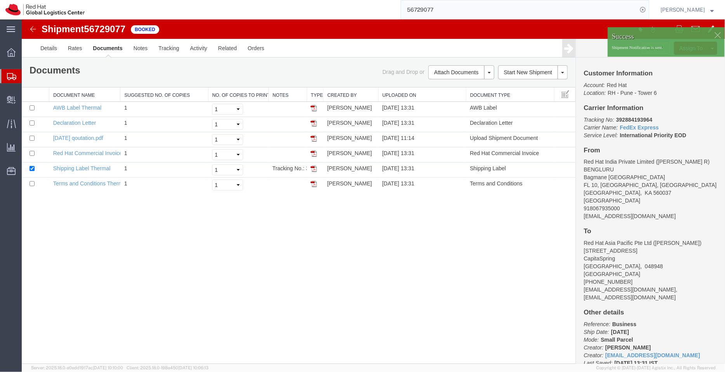
drag, startPoint x: 691, startPoint y: 131, endPoint x: 587, endPoint y: 116, distance: 104.7
click at [587, 116] on p "Tracking No: 392884193964 Carrier Name: FedEx Express FedEx Express Service Lev…" at bounding box center [651, 126] width 134 height 23
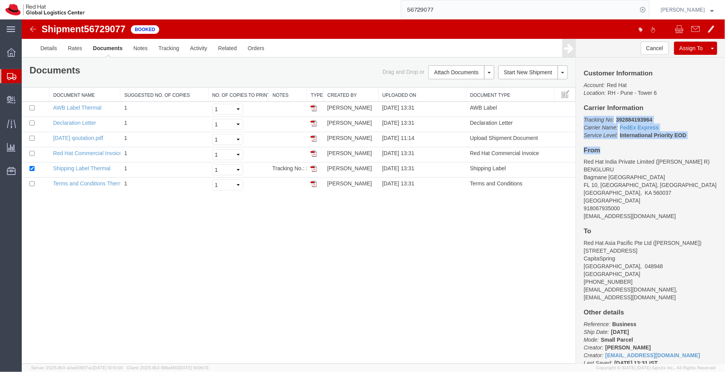
drag, startPoint x: 584, startPoint y: 118, endPoint x: 687, endPoint y: 137, distance: 105.5
click at [687, 138] on div "Customer Information Account: Red Hat Location: RH - Pune - Tower 6 Carrier Inf…" at bounding box center [650, 210] width 149 height 306
click at [691, 134] on p "Tracking No: 392884193964 Carrier Name: FedEx Express FedEx Express Service Lev…" at bounding box center [651, 126] width 134 height 23
drag, startPoint x: 691, startPoint y: 134, endPoint x: 580, endPoint y: 117, distance: 112.9
click at [580, 117] on div "Customer Information Account: Red Hat Location: RH - Pune - Tower 6 Carrier Inf…" at bounding box center [650, 210] width 149 height 306
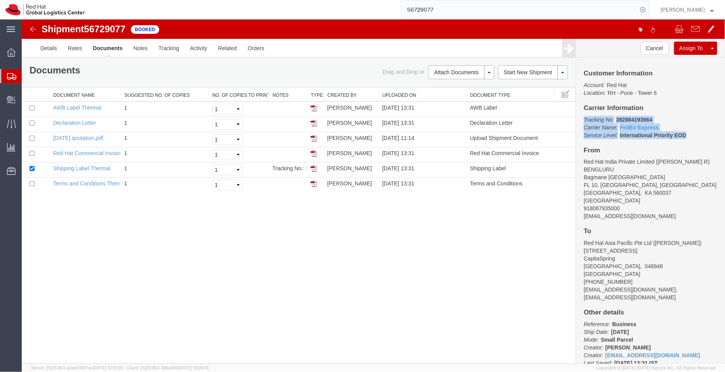
copy p "Tracking No: 392884193964 Carrier Name: FedEx Express FedEx Express Service Lev…"
click at [0, 0] on span "Shipment Manager" at bounding box center [0, 0] width 0 height 0
